Goal: Information Seeking & Learning: Check status

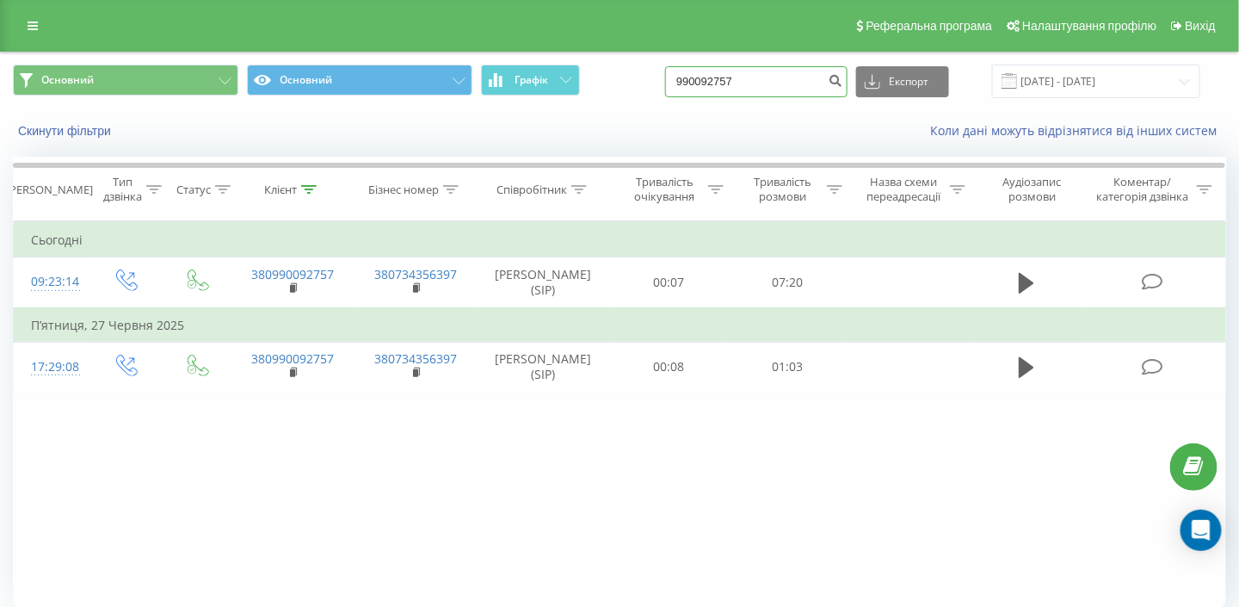
click at [793, 83] on input "990092757" at bounding box center [756, 81] width 182 height 31
type input "9"
paste input "380673810380"
click at [717, 83] on input "380673810380" at bounding box center [756, 81] width 182 height 31
type input "0673810380"
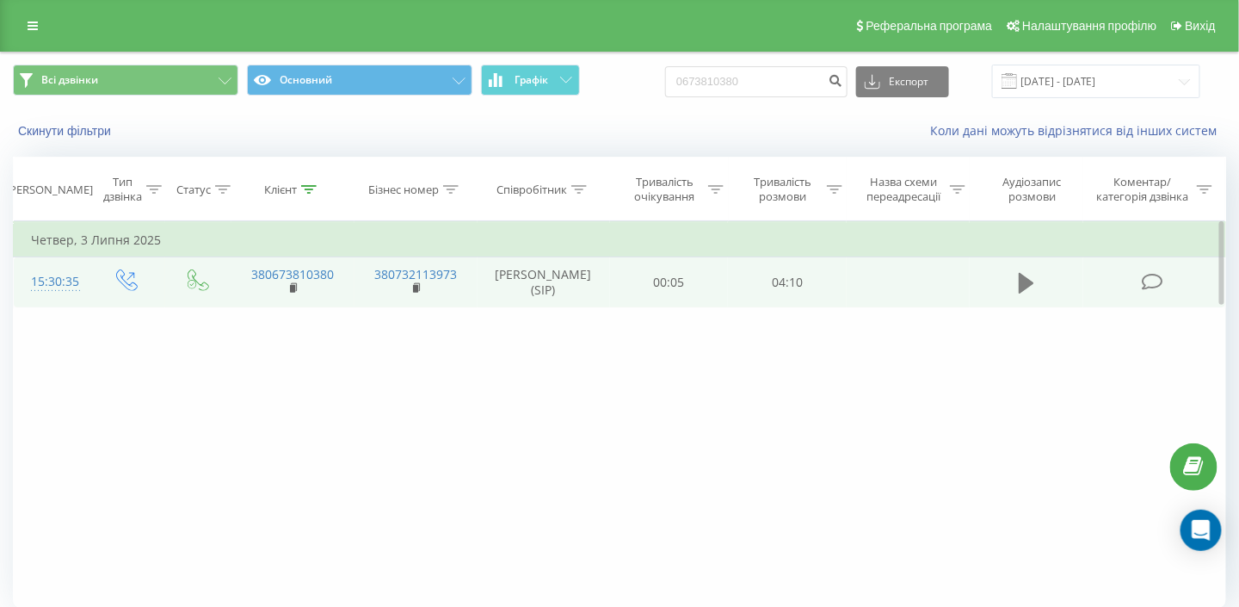
click at [1024, 283] on icon at bounding box center [1026, 283] width 15 height 21
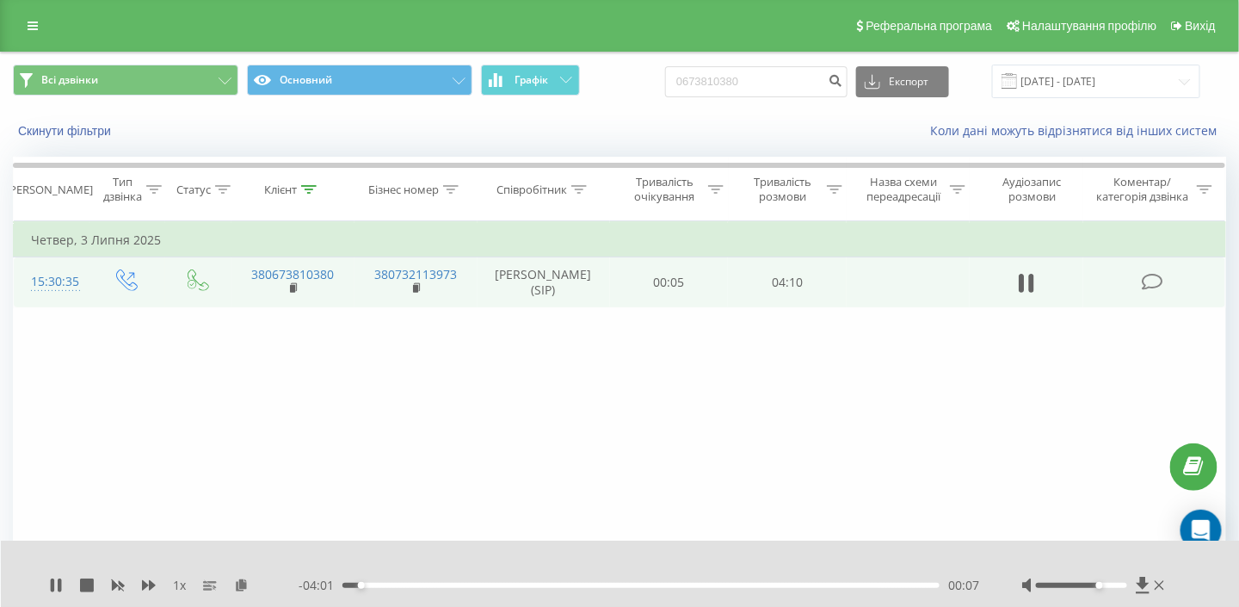
click at [1099, 584] on div at bounding box center [1081, 585] width 90 height 5
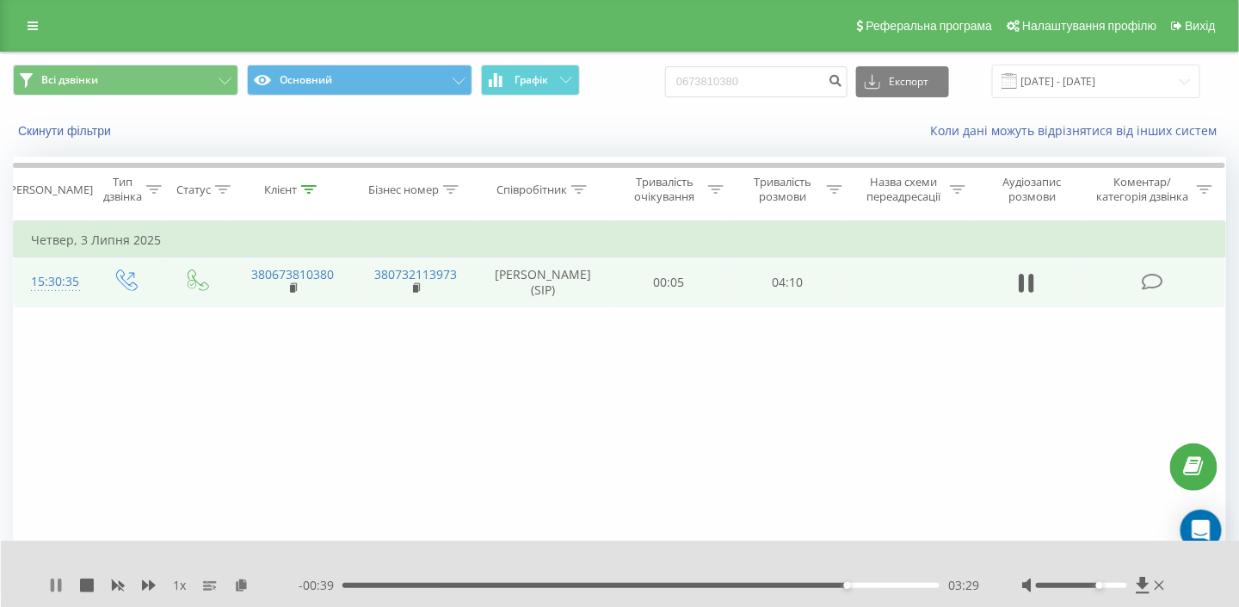
click at [52, 579] on icon at bounding box center [52, 585] width 3 height 14
